Goal: Task Accomplishment & Management: Manage account settings

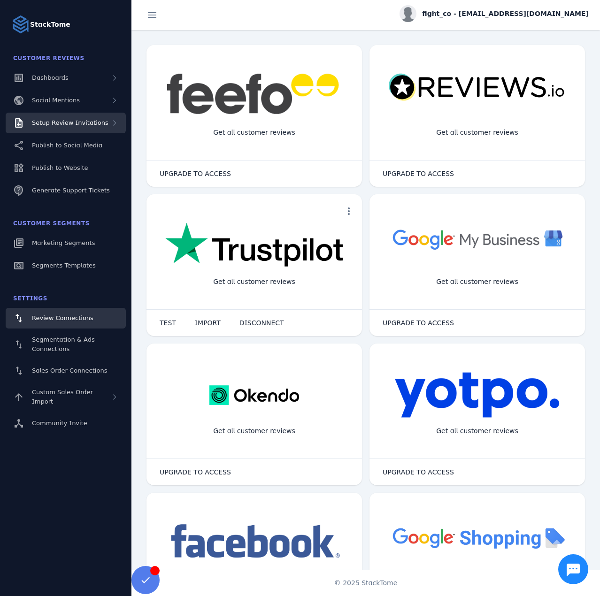
click at [78, 123] on span "Setup Review Invitations" at bounding box center [70, 122] width 77 height 7
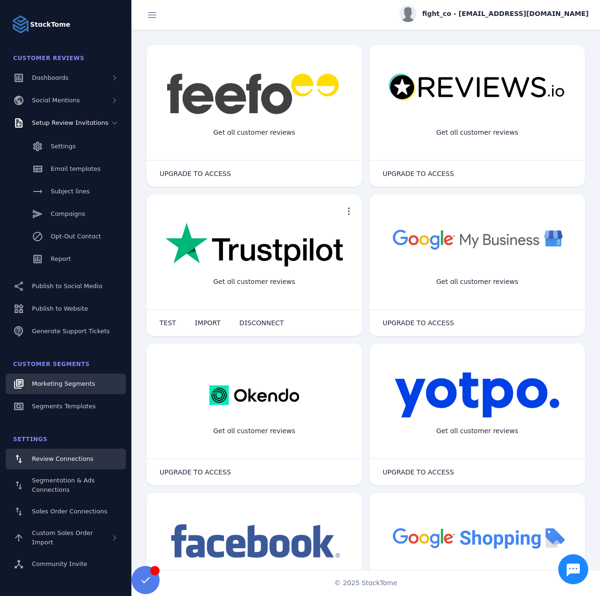
click at [53, 386] on span "Marketing Segments" at bounding box center [63, 383] width 63 height 7
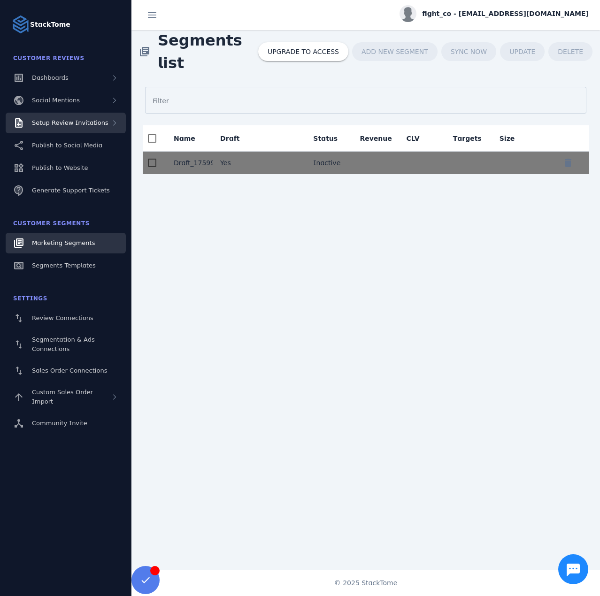
click at [79, 124] on span "Setup Review Invitations" at bounding box center [70, 122] width 77 height 7
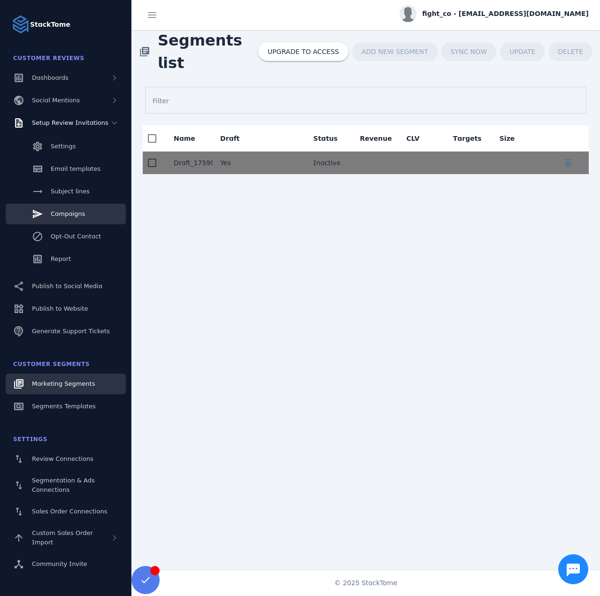
click at [82, 216] on link "Campaigns" at bounding box center [66, 214] width 120 height 21
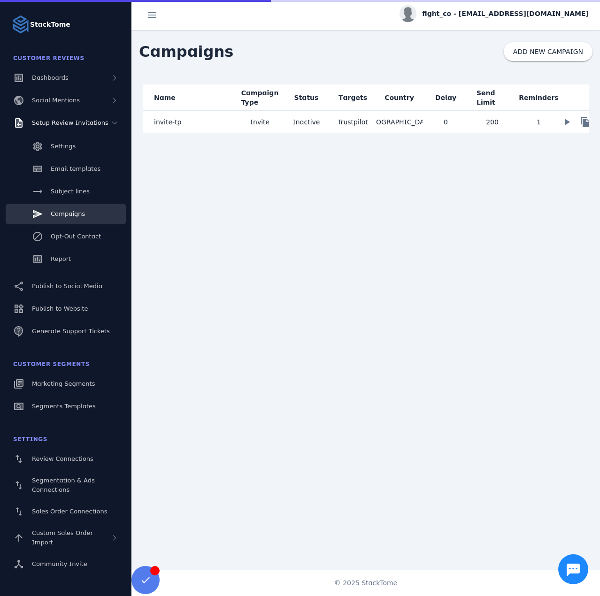
click at [201, 125] on mat-cell "invite-tp" at bounding box center [190, 122] width 94 height 23
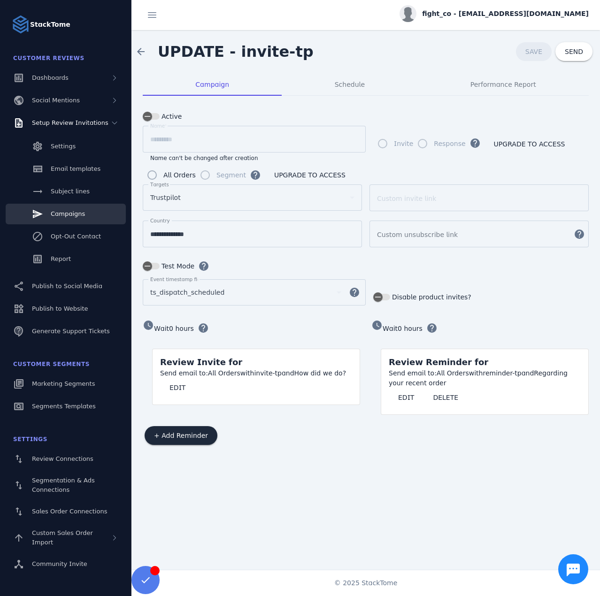
click at [198, 174] on div "Segment" at bounding box center [221, 175] width 50 height 19
click at [205, 174] on div "Segment" at bounding box center [221, 175] width 50 height 19
click at [539, 21] on div "fight_co - [EMAIL_ADDRESS][DOMAIN_NAME]" at bounding box center [494, 13] width 189 height 17
click at [553, 60] on span "Billing" at bounding box center [556, 59] width 20 height 11
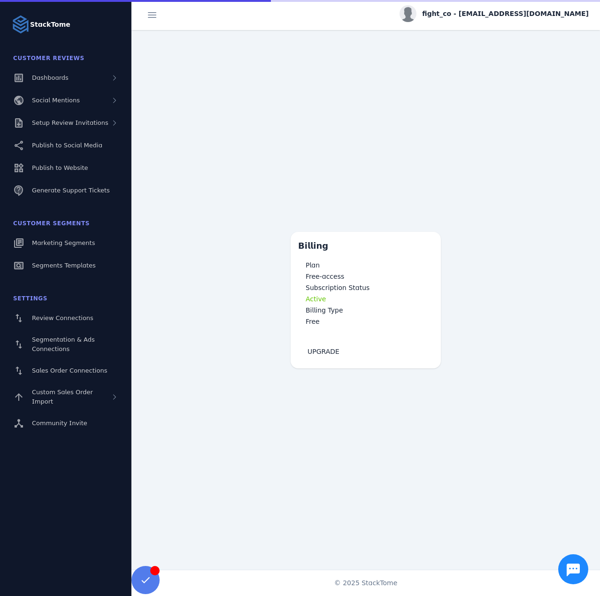
click at [499, 16] on span "fight_co - [EMAIL_ADDRESS][DOMAIN_NAME]" at bounding box center [505, 14] width 167 height 10
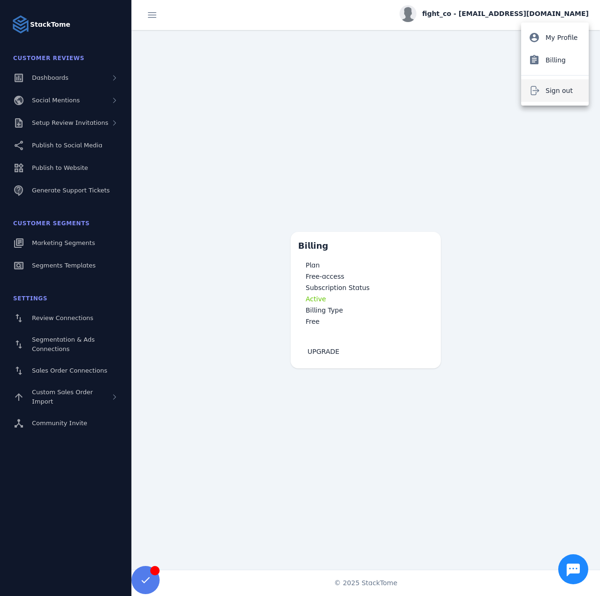
click at [555, 91] on span "Sign out" at bounding box center [559, 90] width 27 height 11
